Goal: Information Seeking & Learning: Learn about a topic

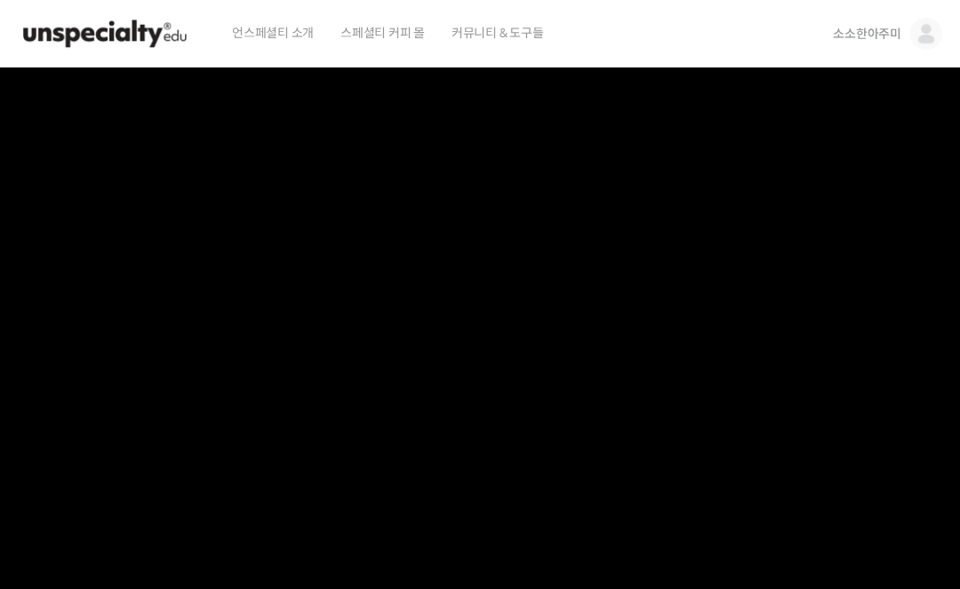
click at [838, 44] on link "소소한아주미" at bounding box center [886, 34] width 109 height 68
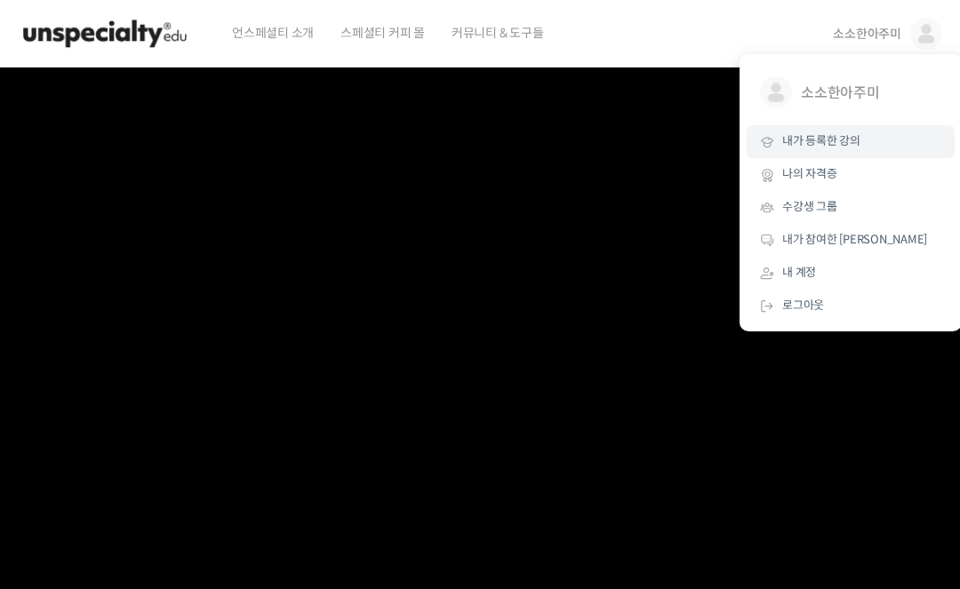
click at [824, 136] on span "내가 등록한 강의" at bounding box center [821, 140] width 78 height 15
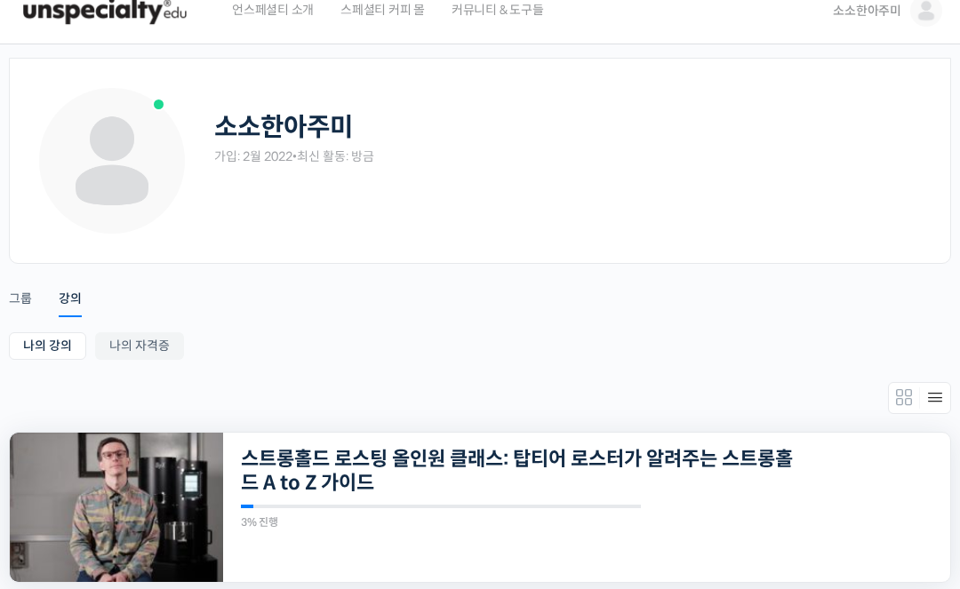
scroll to position [33, 0]
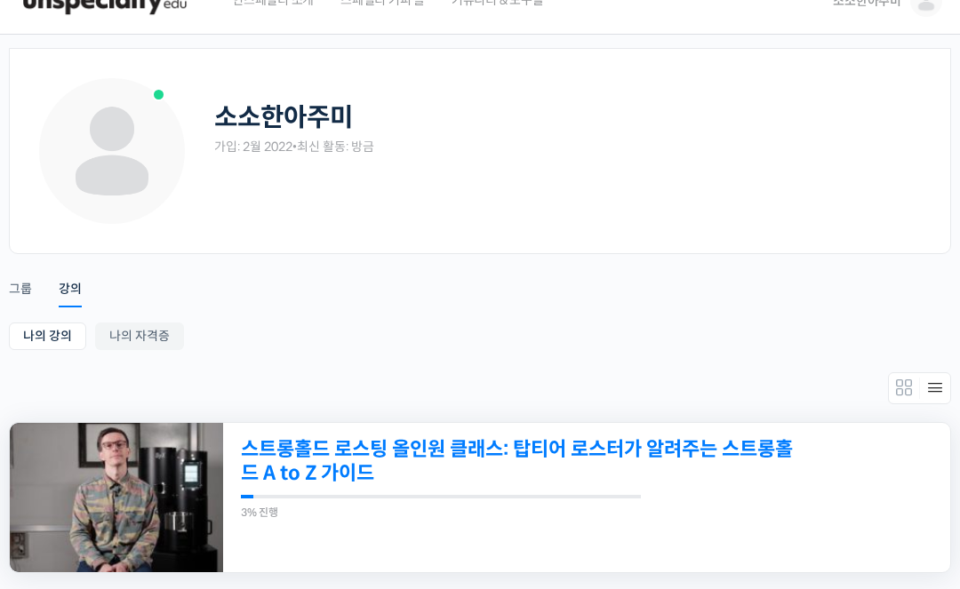
click at [585, 439] on link "스트롱홀드 로스팅 올인원 클래스: 탑티어 로스터가 알려주는 스트롱홀드 A to Z 가이드" at bounding box center [517, 461] width 553 height 49
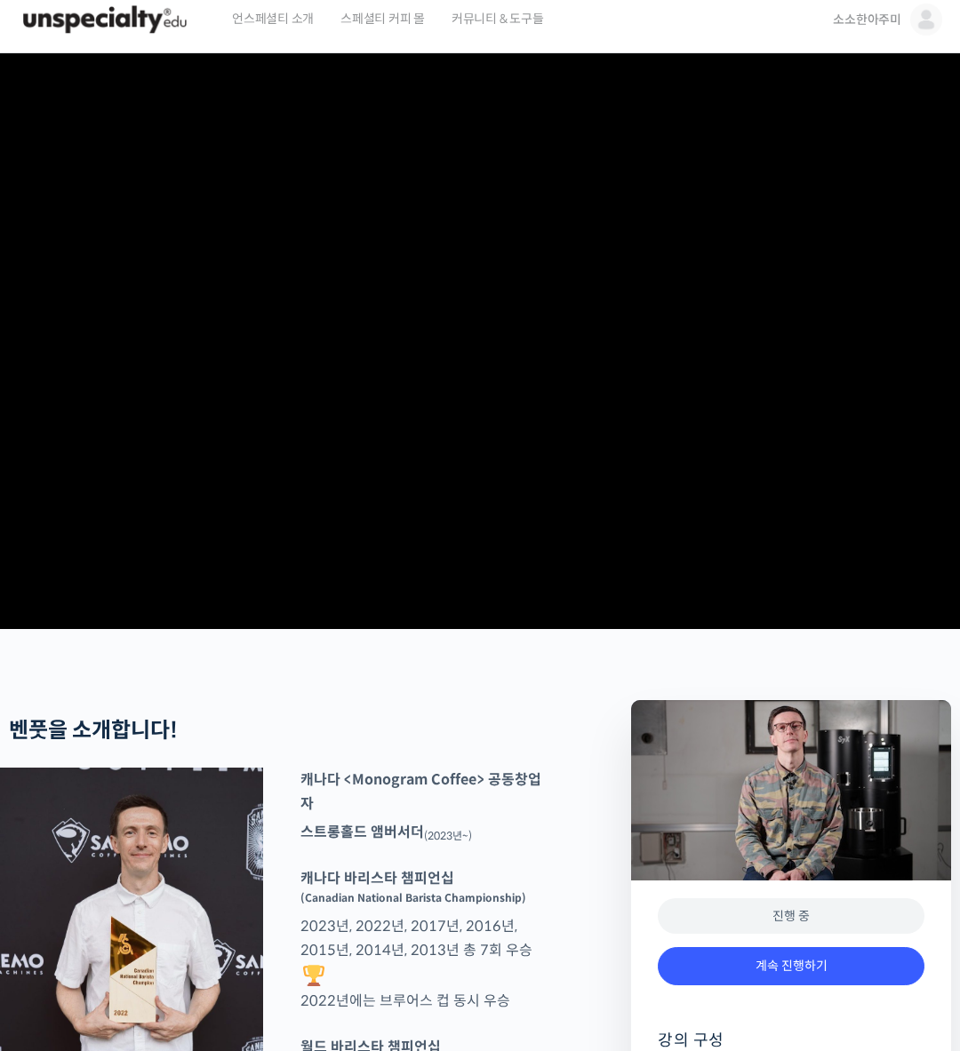
scroll to position [25, 0]
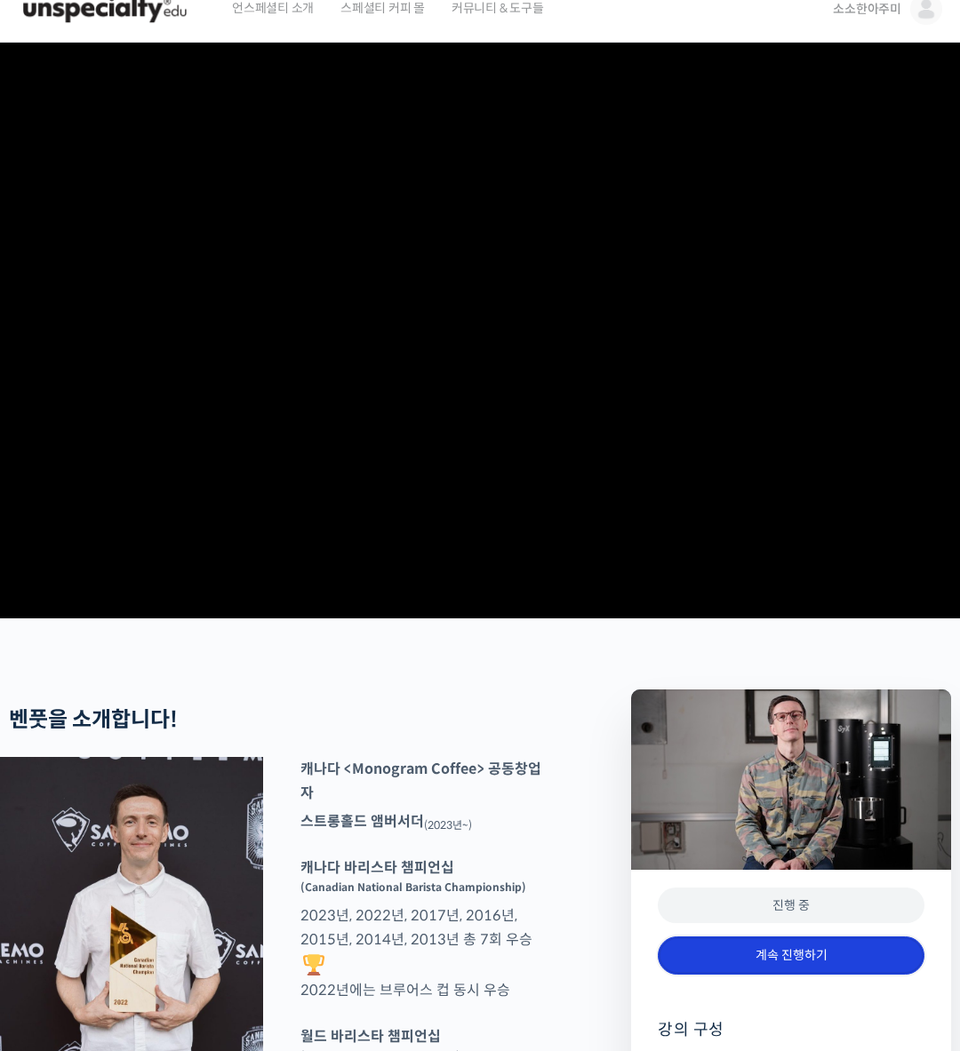
click at [777, 588] on link "계속 진행하기" at bounding box center [790, 955] width 267 height 38
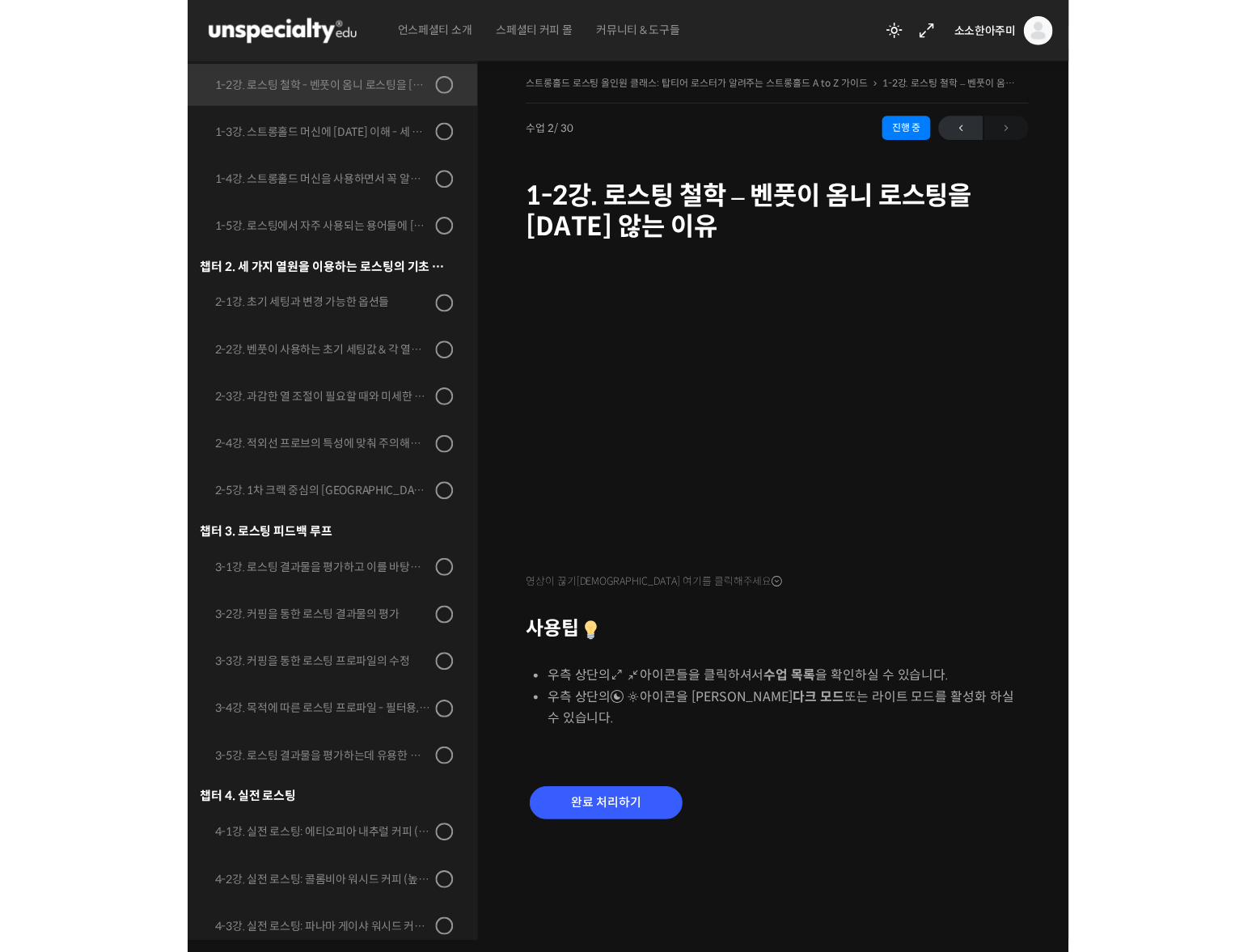
scroll to position [309, 0]
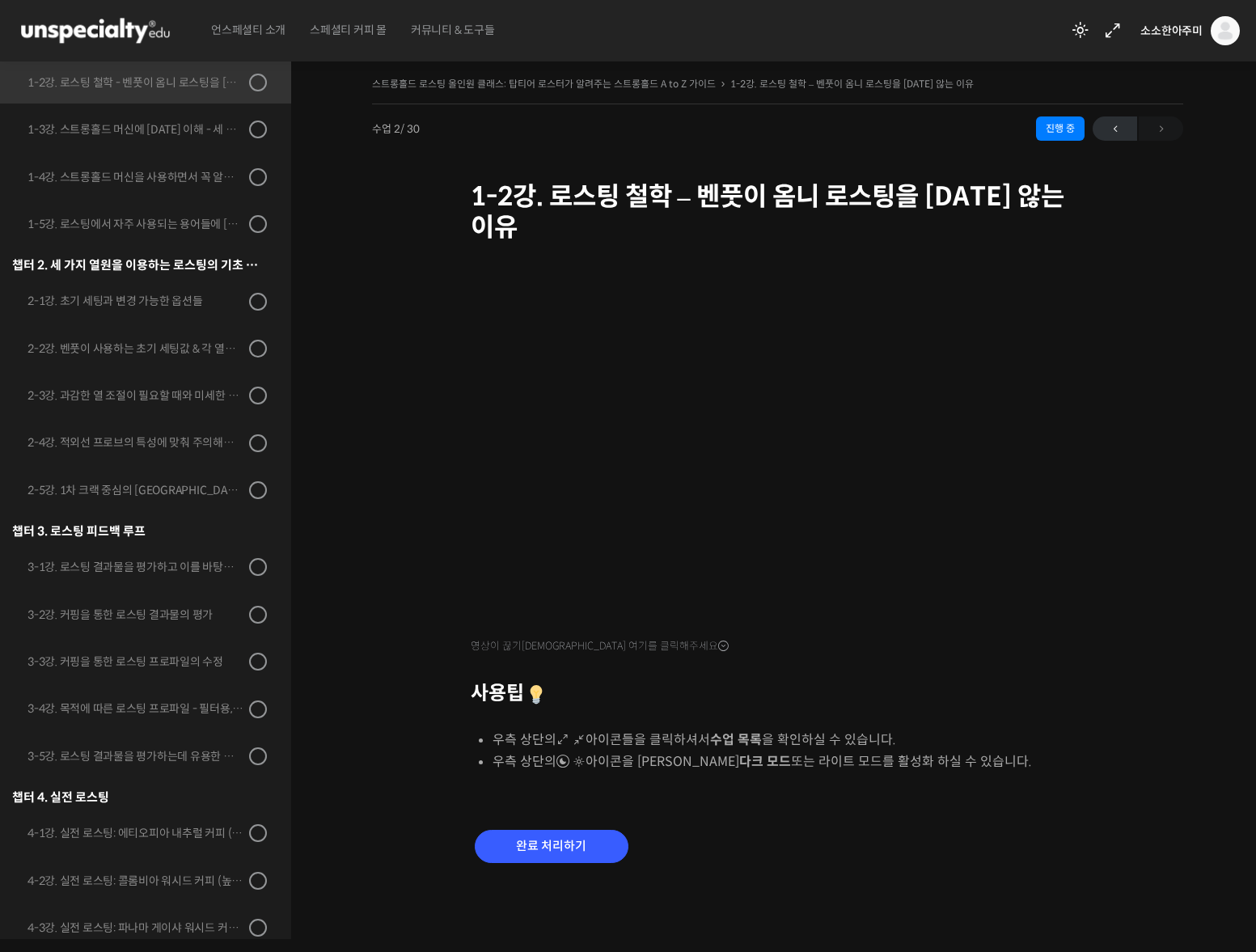
click at [873, 750] on li "우측 상단의 아이콘을 클릭하셔서 다크 모드 또는 라이트 모드를 활성화 하실 수 있습니다." at bounding box center [788, 761] width 593 height 22
click at [873, 779] on div "영상이 끊기[DEMOGRAPHIC_DATA] 여기를 클릭해주세요 사용팁 우측 상단의 아이콘들을 클릭하셔서 수업 목록 을 확인하실 수 있습니다.…" at bounding box center [777, 577] width 614 height 657
